Goal: Information Seeking & Learning: Understand process/instructions

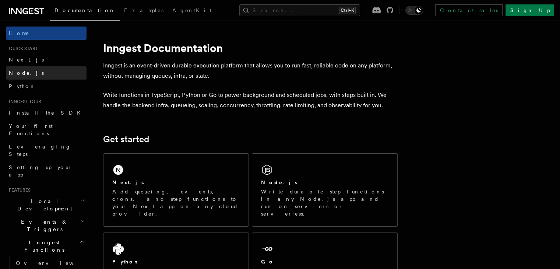
drag, startPoint x: 0, startPoint y: 0, endPoint x: 19, endPoint y: 75, distance: 77.5
click at [19, 75] on span "Node.js" at bounding box center [26, 73] width 35 height 6
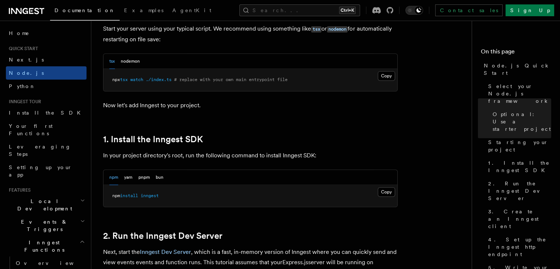
scroll to position [415, 0]
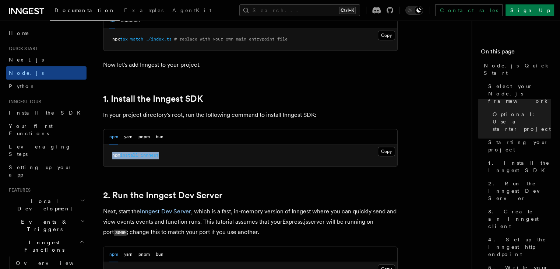
drag, startPoint x: 235, startPoint y: 151, endPoint x: 96, endPoint y: 155, distance: 139.3
copy span "npm install inngest"
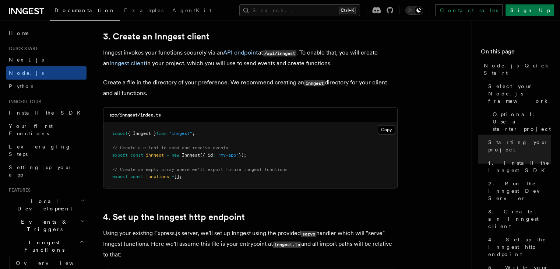
scroll to position [964, 0]
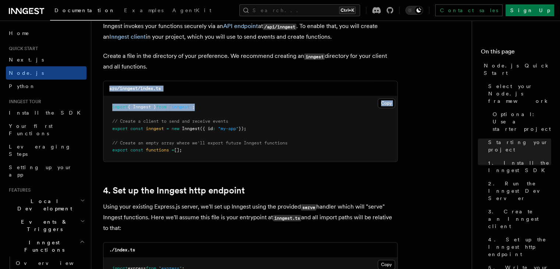
drag, startPoint x: 208, startPoint y: 107, endPoint x: 92, endPoint y: 95, distance: 116.3
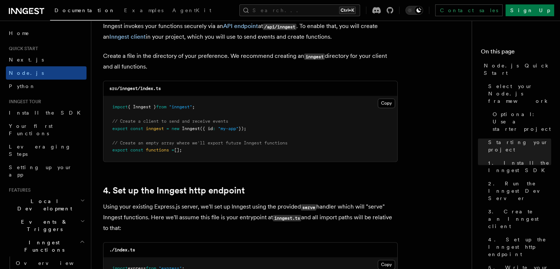
click at [222, 123] on span "// Create a client to send and receive events" at bounding box center [170, 121] width 116 height 5
drag, startPoint x: 220, startPoint y: 111, endPoint x: 115, endPoint y: 106, distance: 104.7
click at [115, 106] on pre "import { Inngest } from "inngest" ; // Create a client to send and receive even…" at bounding box center [251, 128] width 294 height 65
click at [220, 110] on pre "import { Inngest } from "inngest" ; // Create a client to send and receive even…" at bounding box center [251, 128] width 294 height 65
drag, startPoint x: 220, startPoint y: 110, endPoint x: 105, endPoint y: 108, distance: 114.6
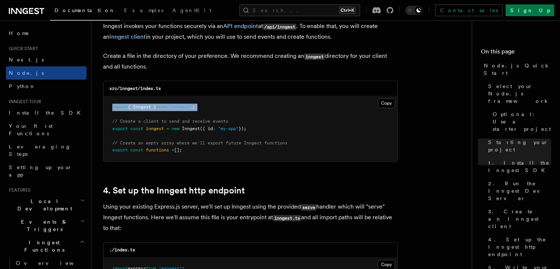
click at [105, 108] on pre "import { Inngest } from "inngest" ; // Create a client to send and receive even…" at bounding box center [251, 128] width 294 height 65
click at [246, 129] on span "});" at bounding box center [243, 128] width 8 height 5
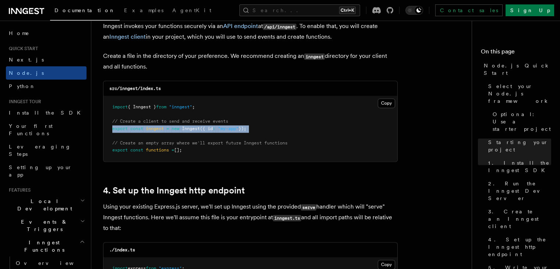
click at [246, 129] on span "});" at bounding box center [243, 128] width 8 height 5
copy code "export const inngest = new Inngest ({ id : "my-app" });"
